Goal: Task Accomplishment & Management: Complete application form

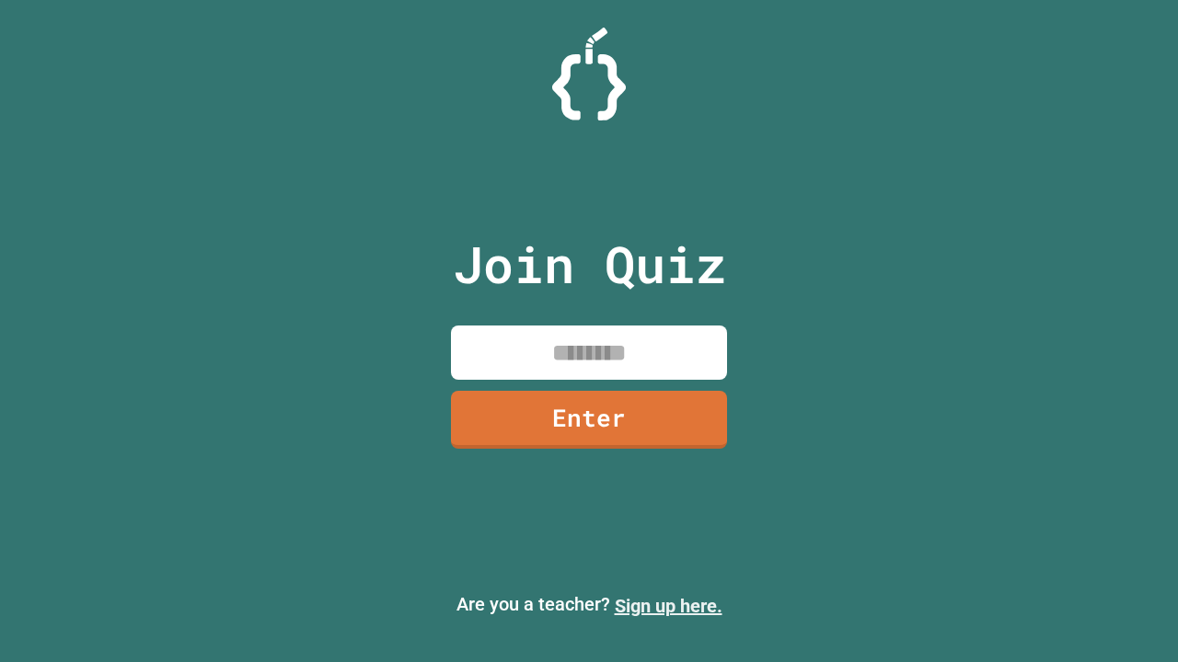
click at [668, 606] on link "Sign up here." at bounding box center [669, 606] width 108 height 22
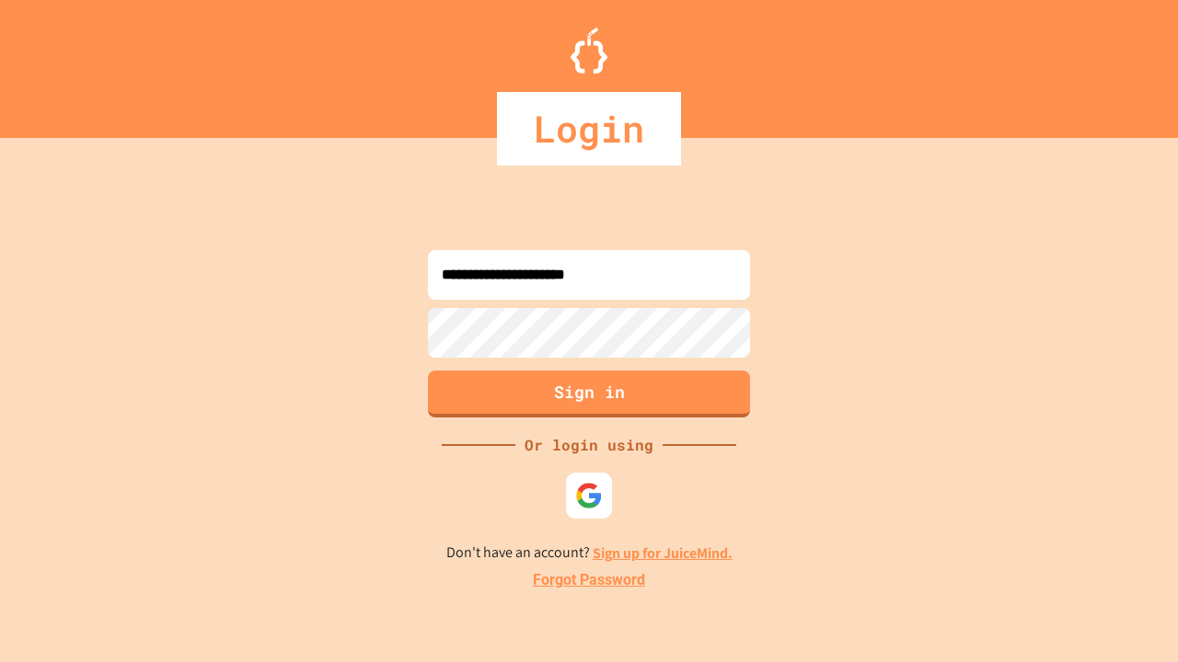
type input "**********"
